Goal: Information Seeking & Learning: Learn about a topic

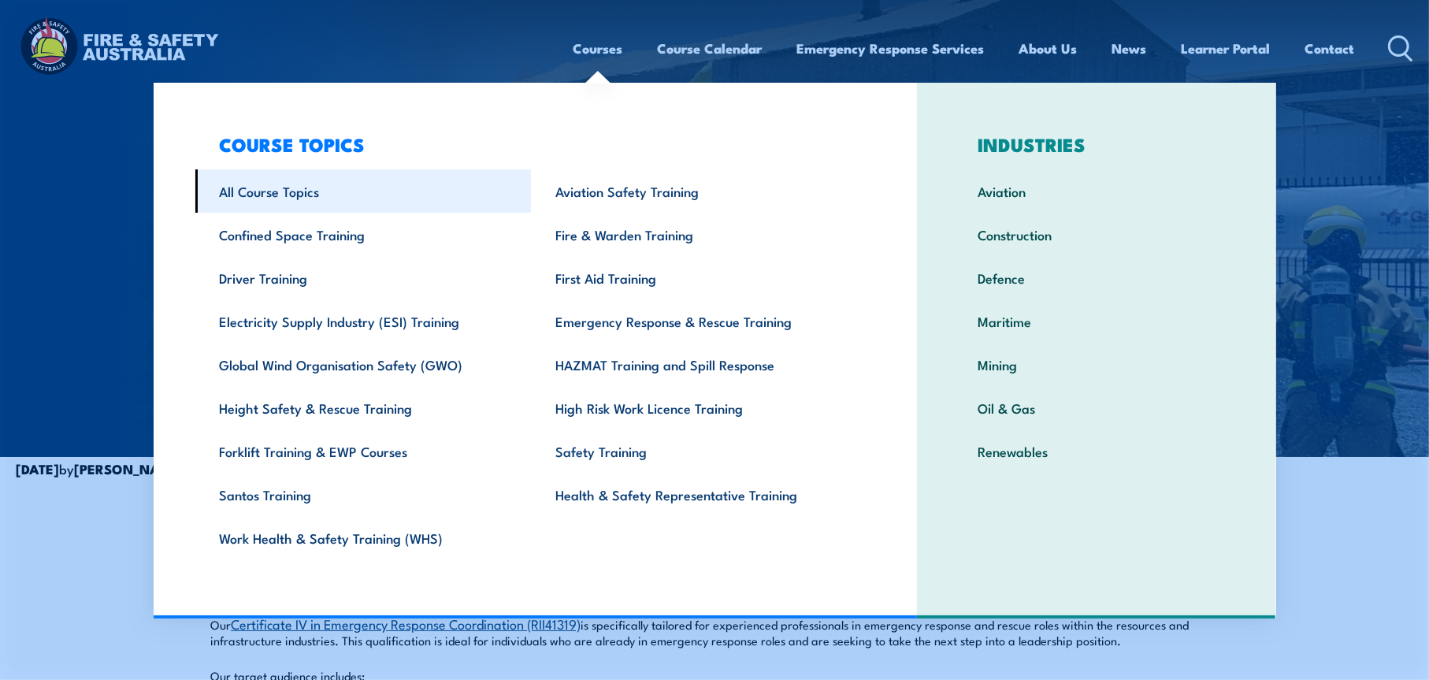
click at [306, 186] on link "All Course Topics" at bounding box center [363, 190] width 336 height 43
click at [277, 199] on link "All Course Topics" at bounding box center [363, 190] width 336 height 43
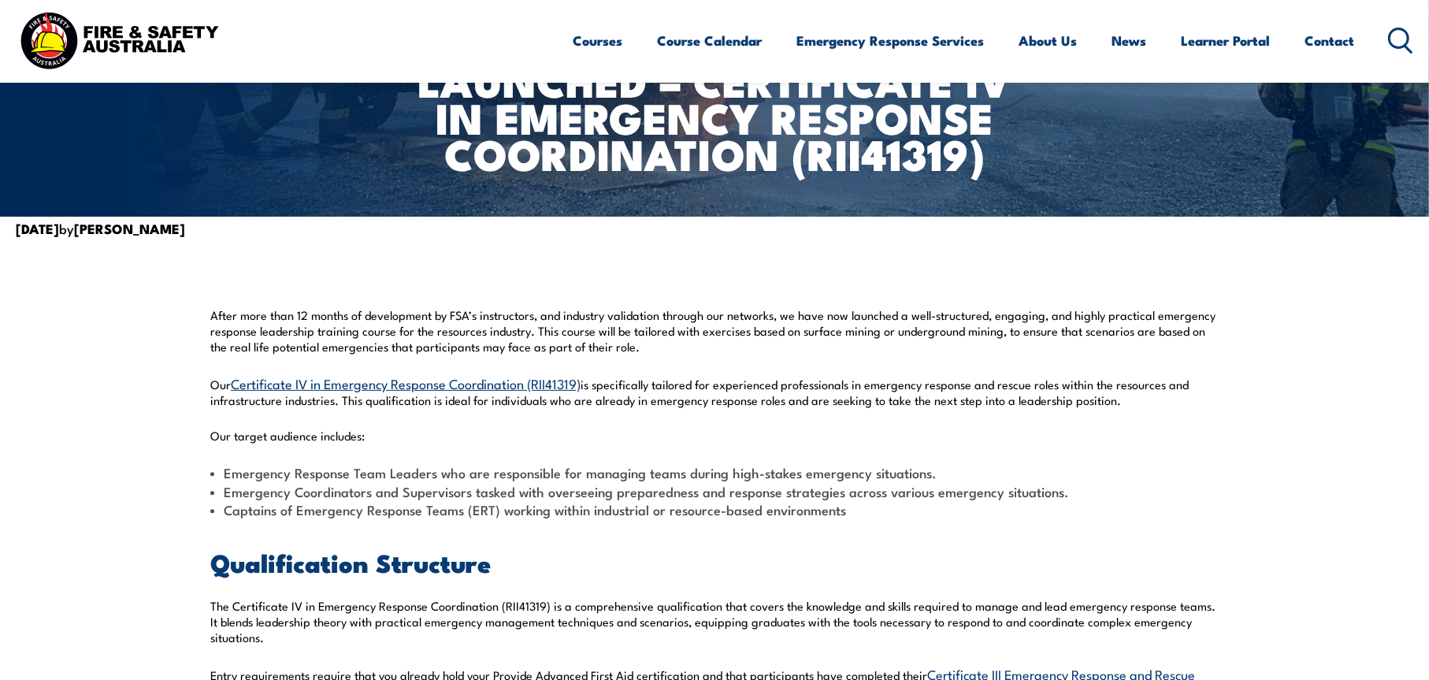
scroll to position [246, 0]
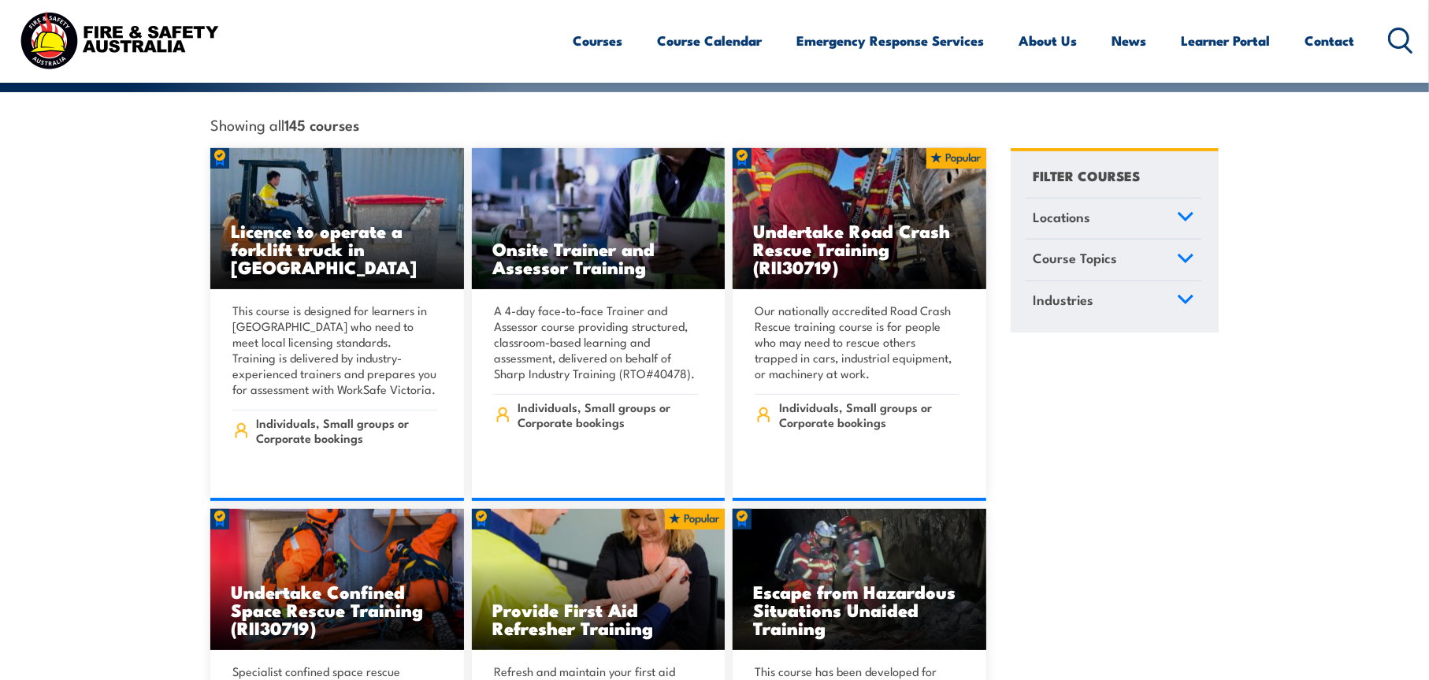
scroll to position [427, 0]
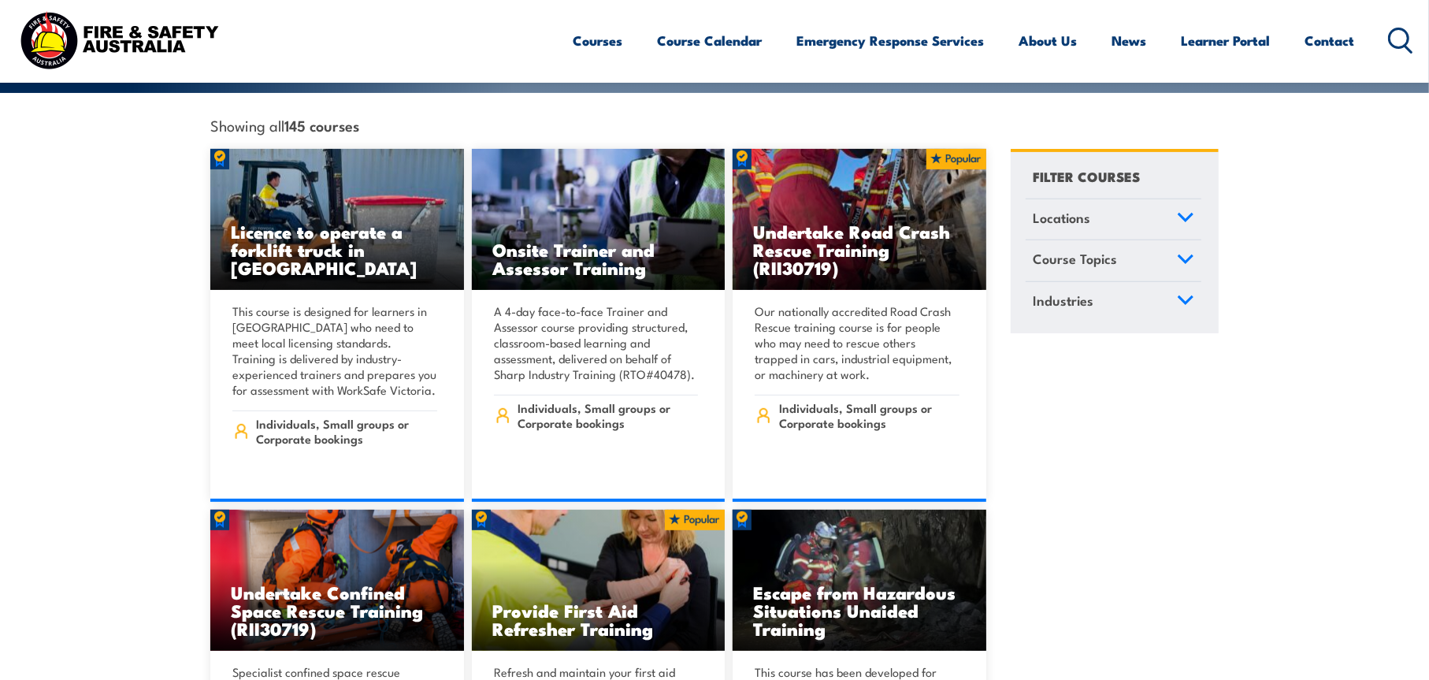
click at [1172, 199] on link "Locations" at bounding box center [1114, 219] width 176 height 41
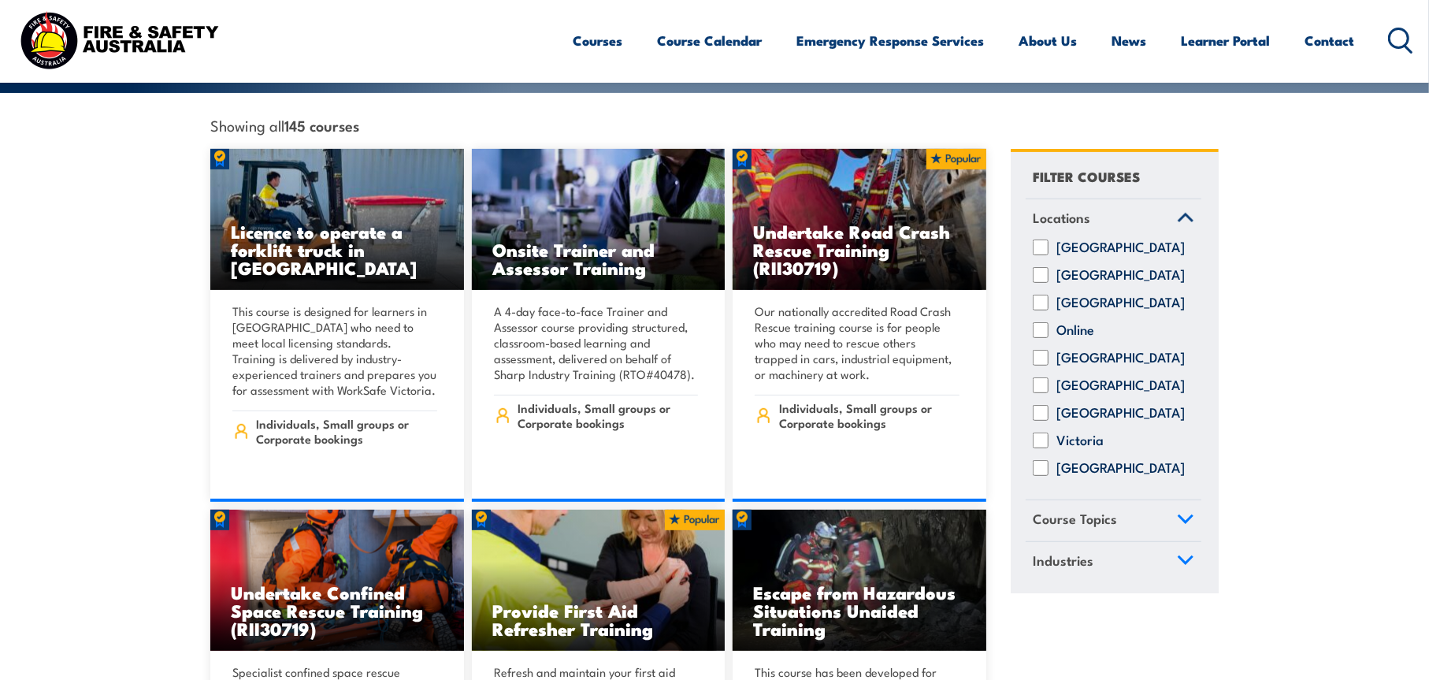
click at [1130, 267] on label "[GEOGRAPHIC_DATA]" at bounding box center [1121, 275] width 128 height 16
click at [1049, 267] on input "[GEOGRAPHIC_DATA]" at bounding box center [1041, 275] width 16 height 16
checkbox input "true"
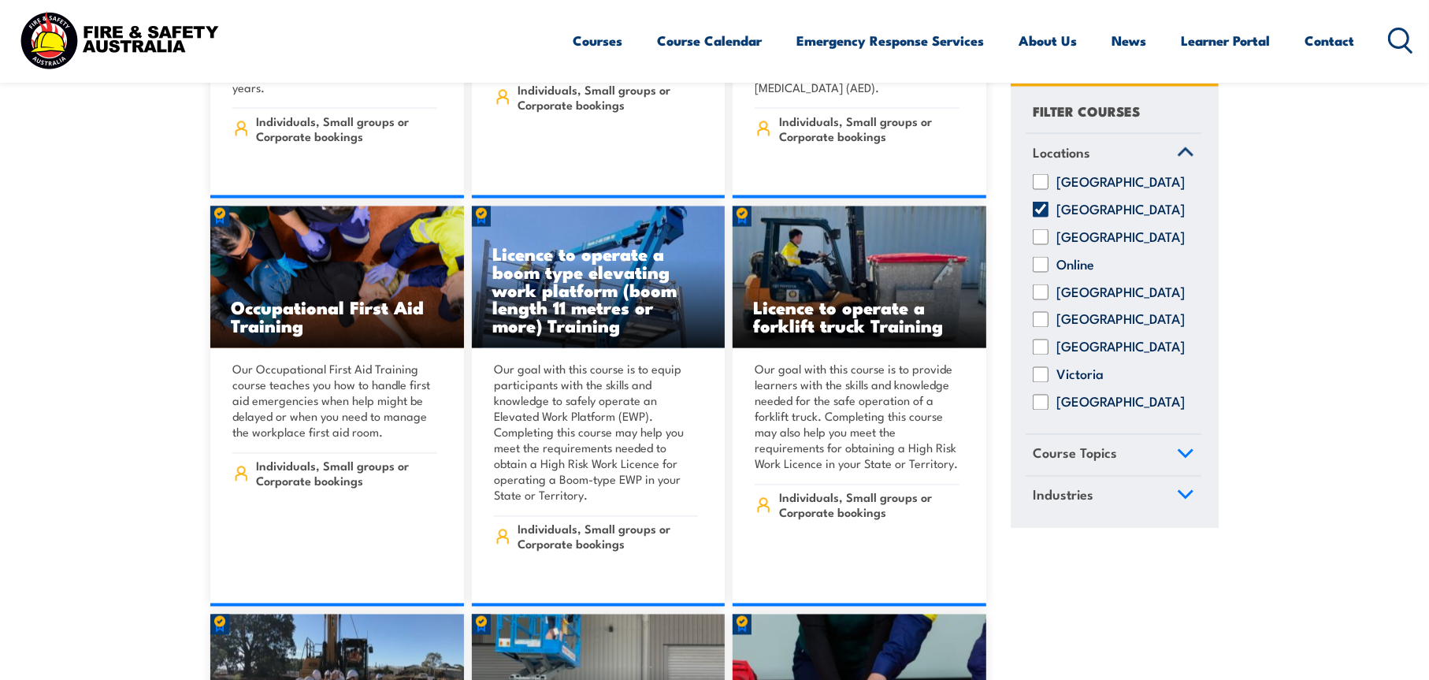
scroll to position [7195, 0]
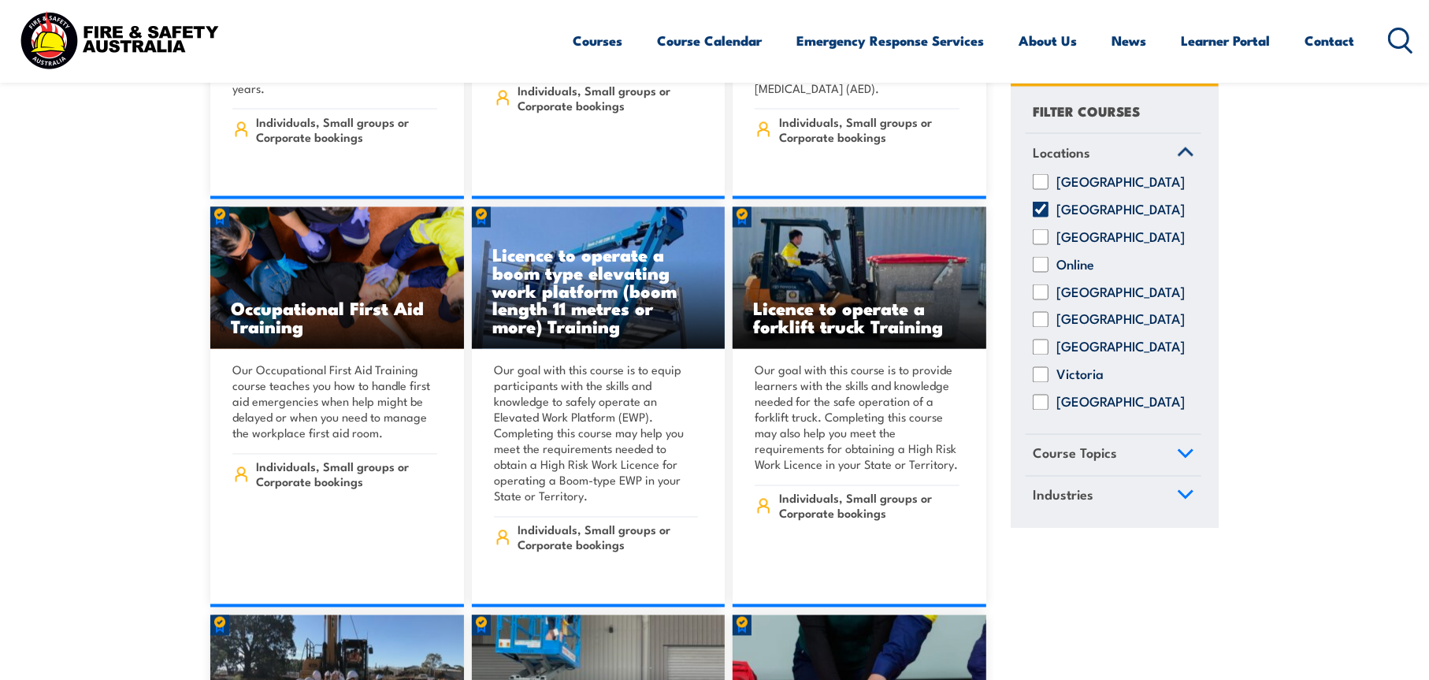
click at [107, 414] on section "Showing all 110 courses in New South Wales Locations Online" at bounding box center [714, 425] width 1429 height 14200
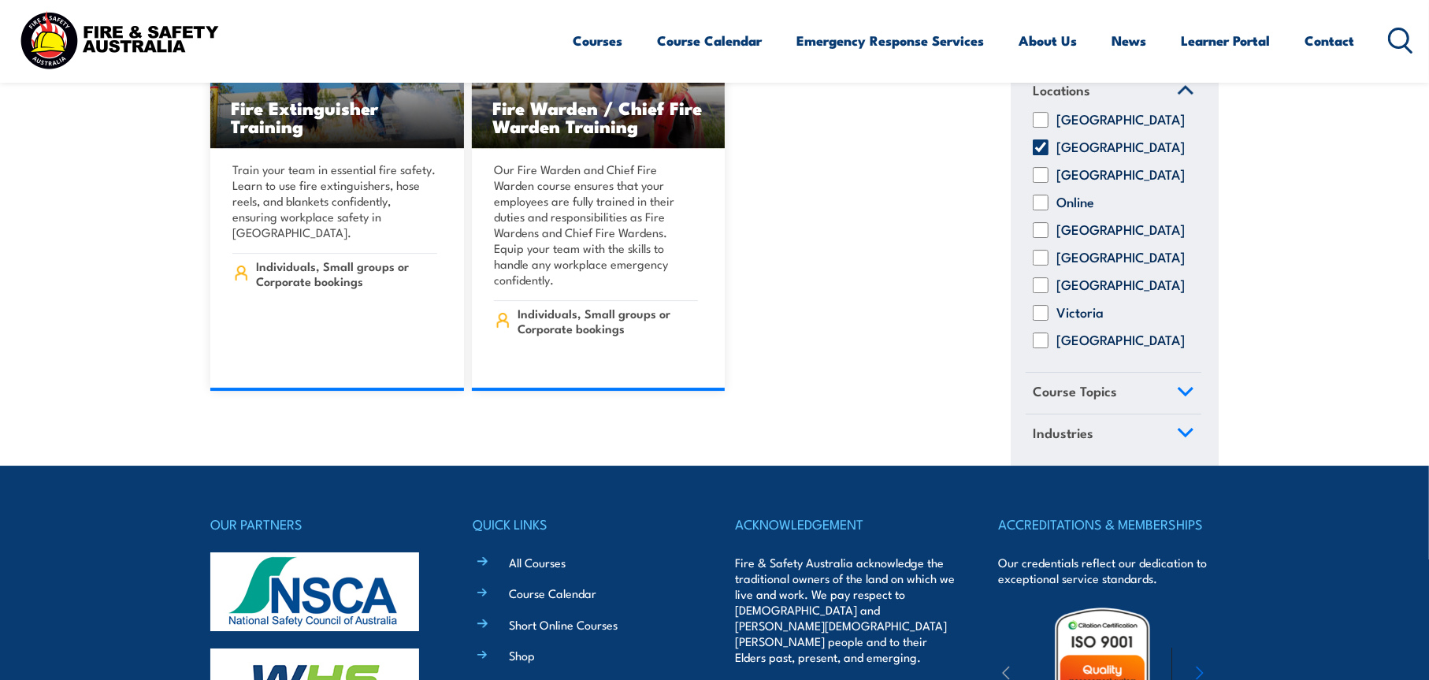
scroll to position [14253, 0]
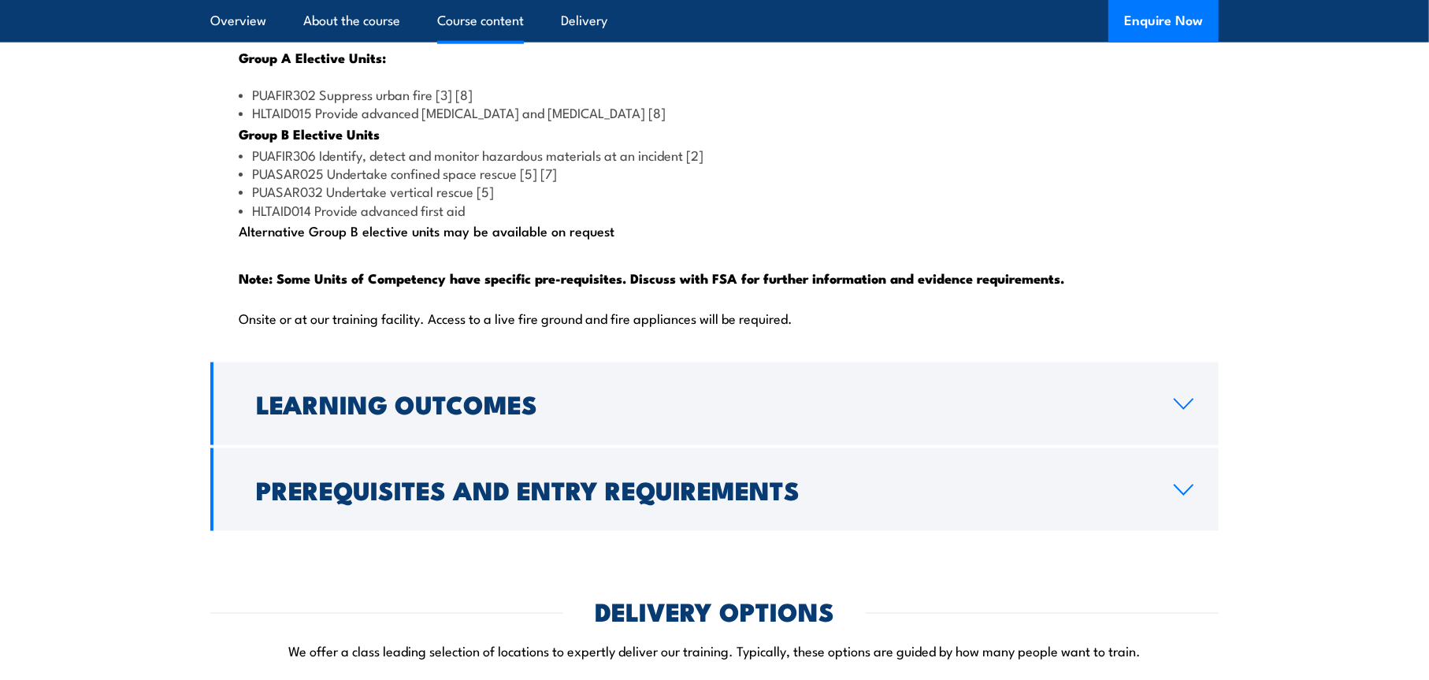
scroll to position [1718, 0]
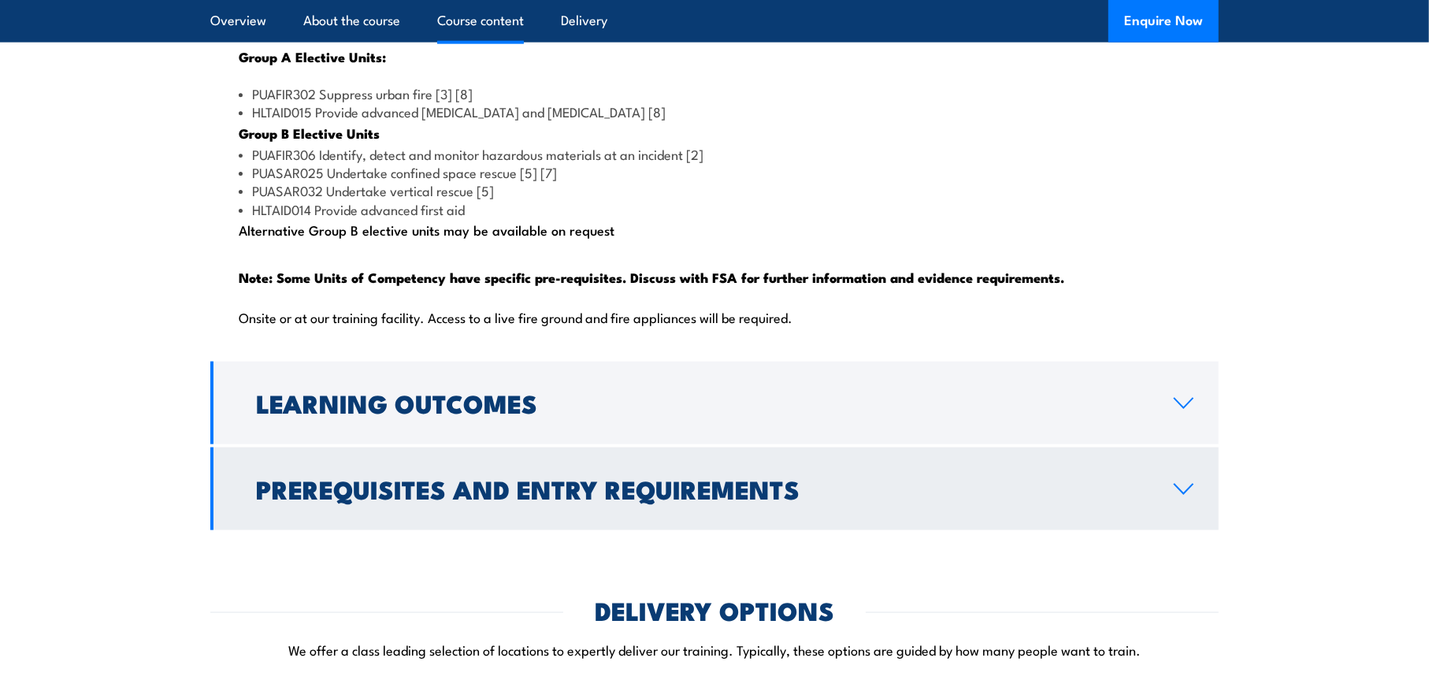
click at [765, 500] on h2 "Prerequisites and Entry Requirements" at bounding box center [702, 488] width 893 height 22
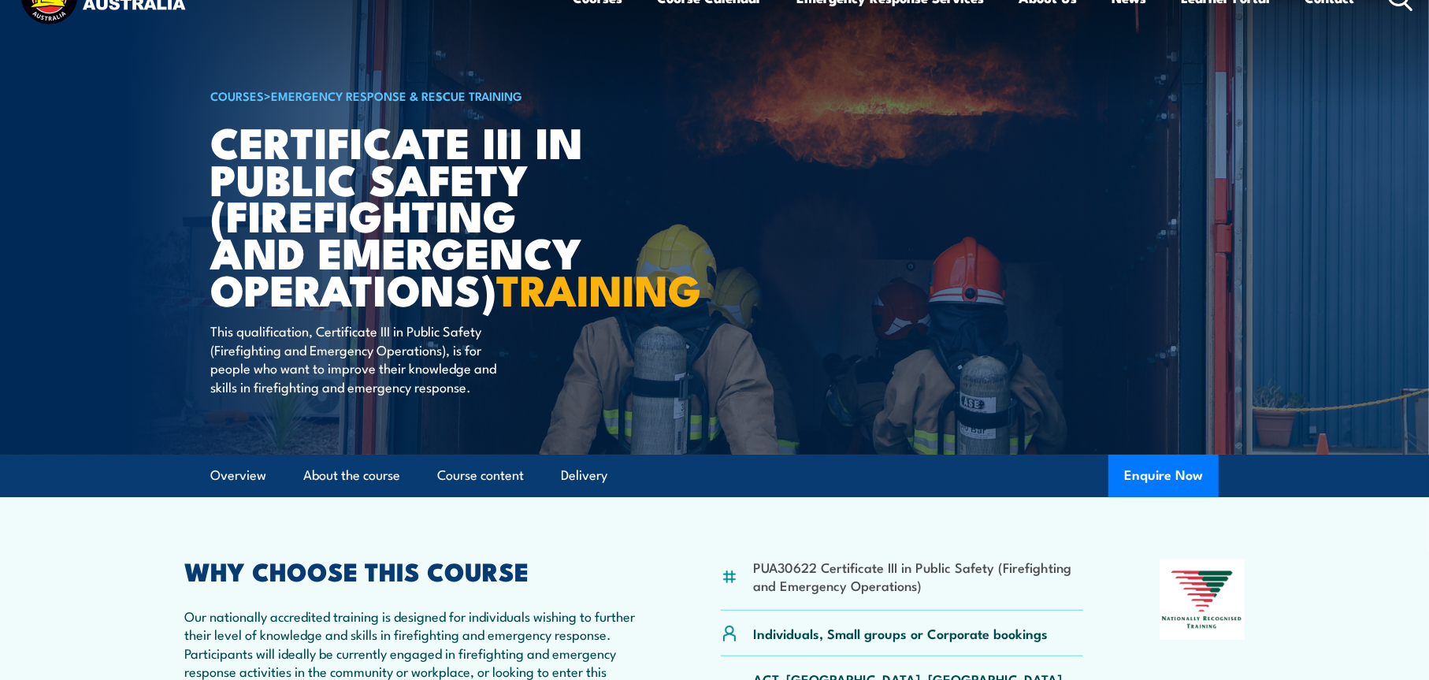
scroll to position [0, 0]
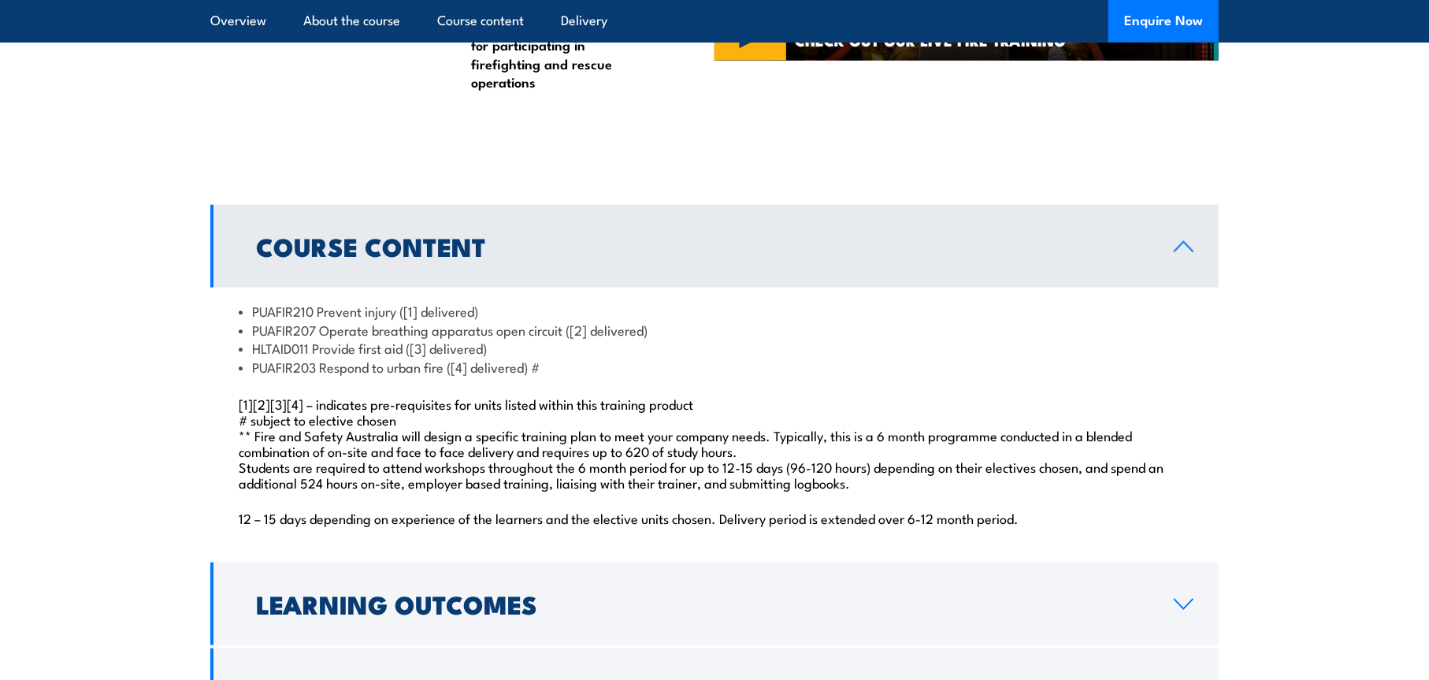
scroll to position [1243, 0]
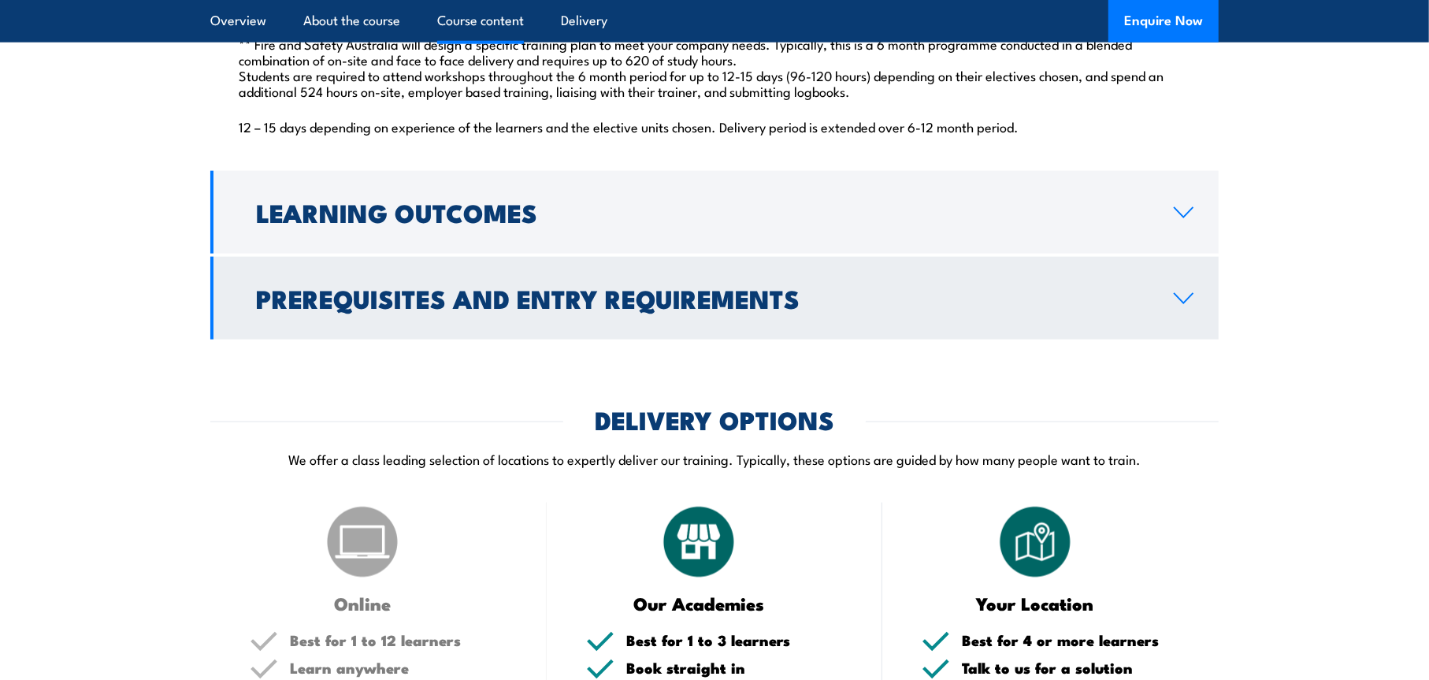
click at [637, 309] on h2 "Prerequisites and Entry Requirements" at bounding box center [702, 298] width 893 height 22
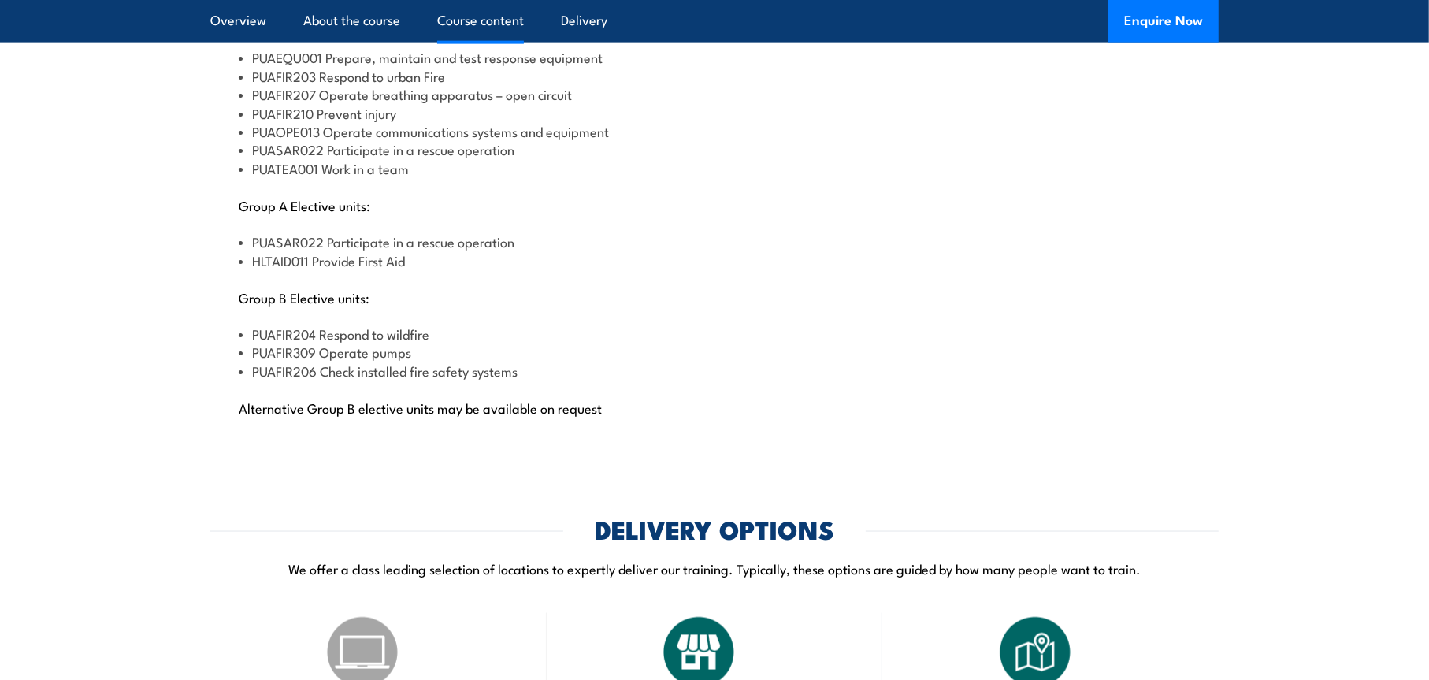
scroll to position [1823, 0]
drag, startPoint x: 523, startPoint y: 409, endPoint x: 252, endPoint y: 410, distance: 271.1
click at [252, 381] on li "PUAFIR206 Check installed fire safety systems" at bounding box center [715, 371] width 952 height 18
copy li "PUAFIR206 Check installed fire safety systems"
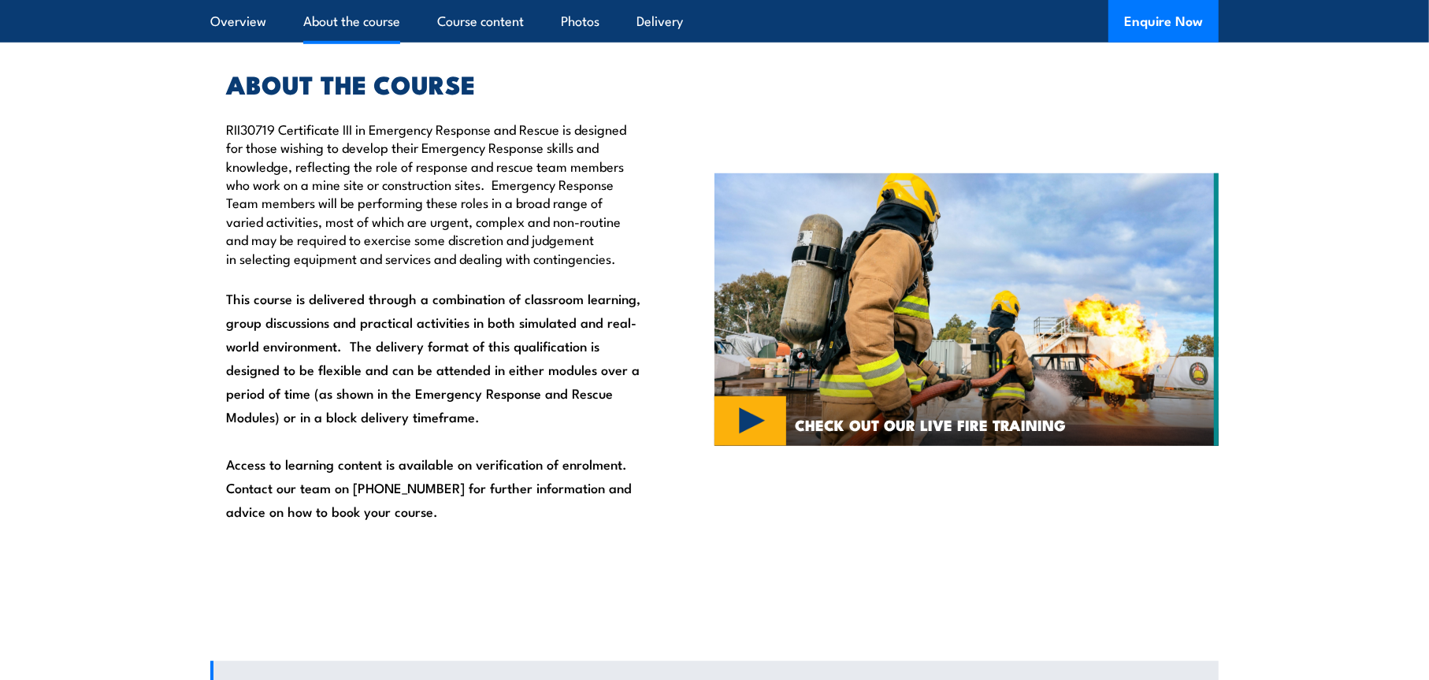
scroll to position [990, 0]
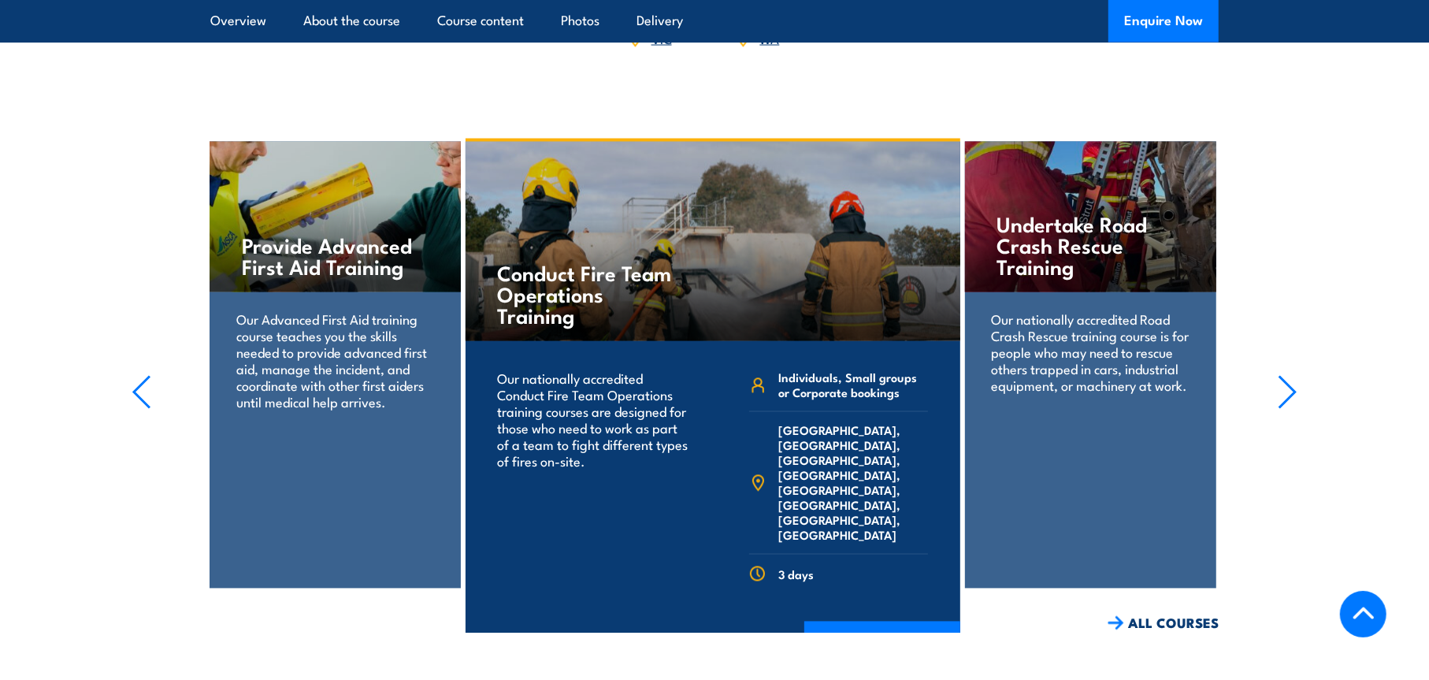
scroll to position [2368, 0]
